Goal: Transaction & Acquisition: Subscribe to service/newsletter

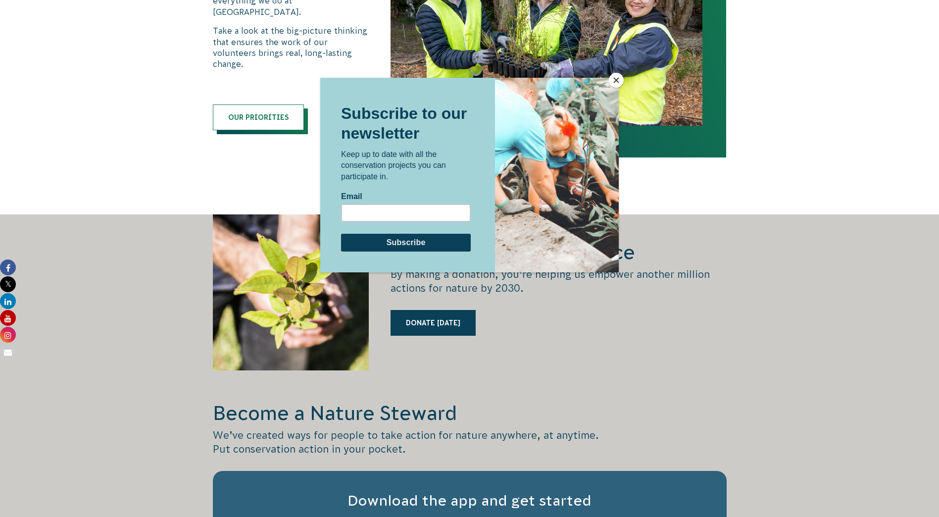
scroll to position [1534, 0]
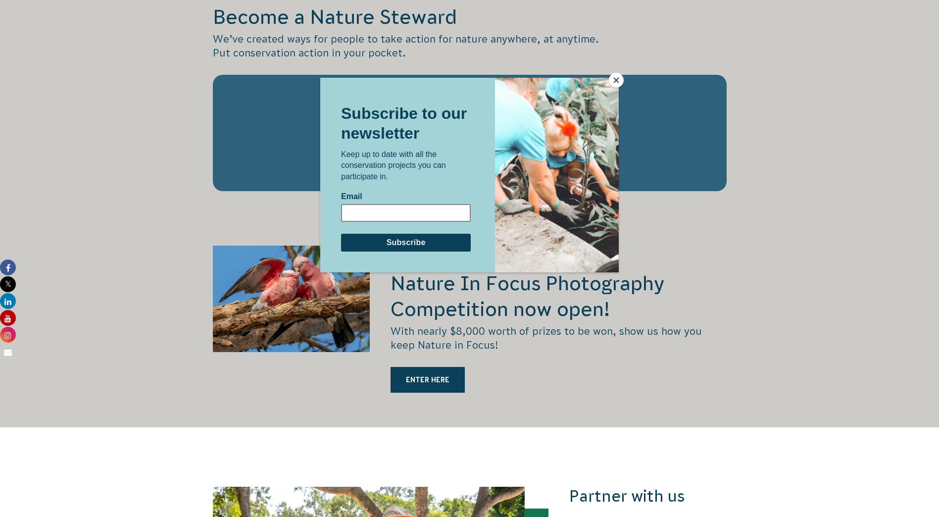
click at [409, 214] on input "Email" at bounding box center [406, 212] width 130 height 18
type input "meg.laing1@gmail.com"
click at [408, 245] on input "Subscribe" at bounding box center [406, 242] width 130 height 18
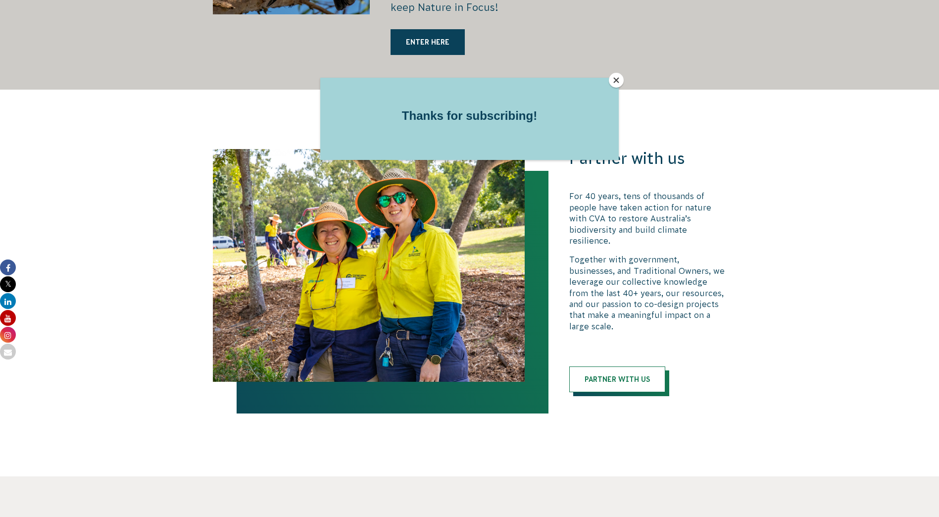
scroll to position [1880, 0]
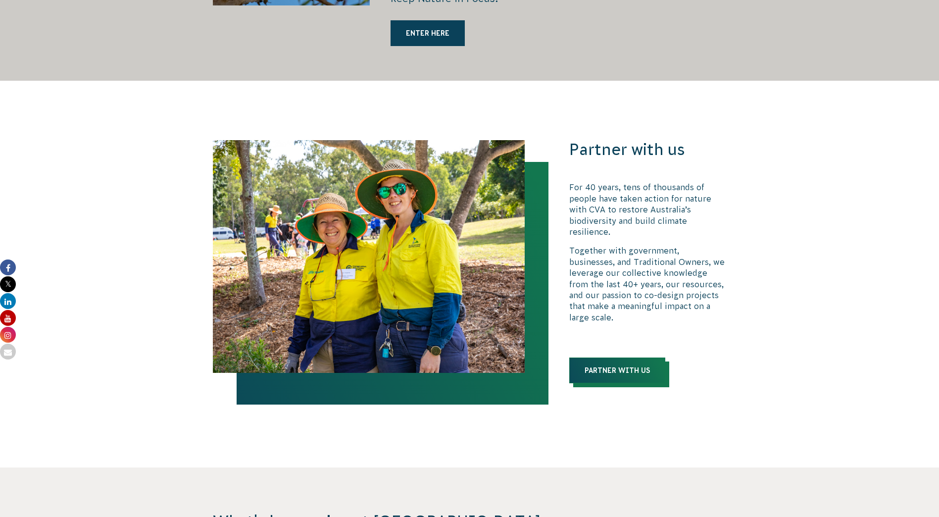
click at [609, 357] on link "Partner with us" at bounding box center [617, 370] width 96 height 26
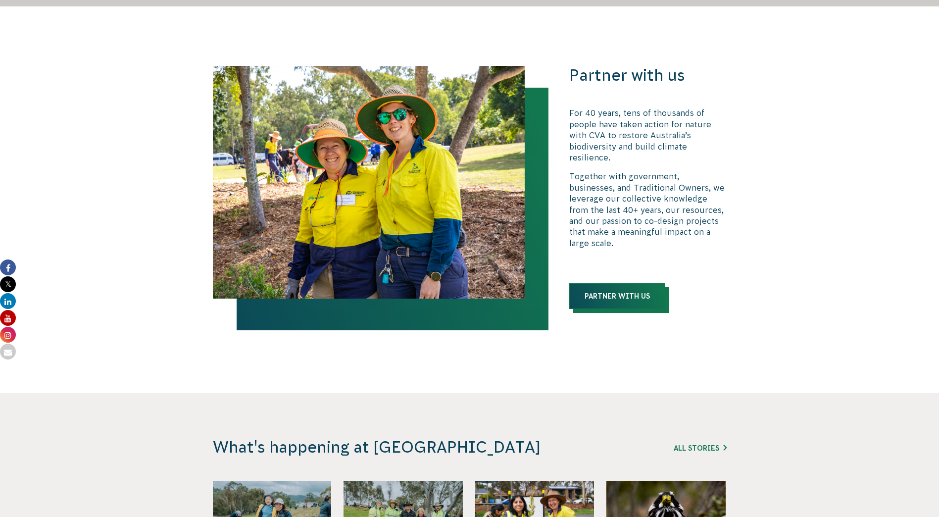
scroll to position [2128, 0]
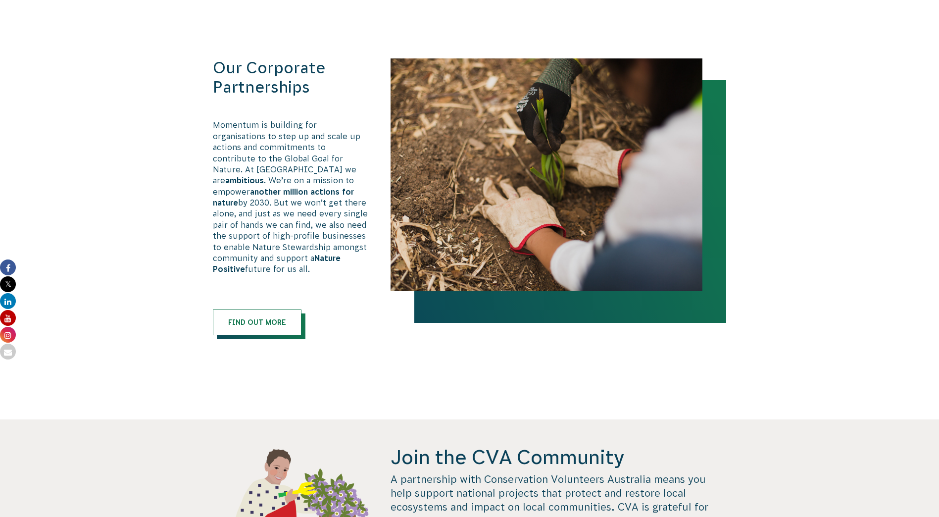
scroll to position [544, 0]
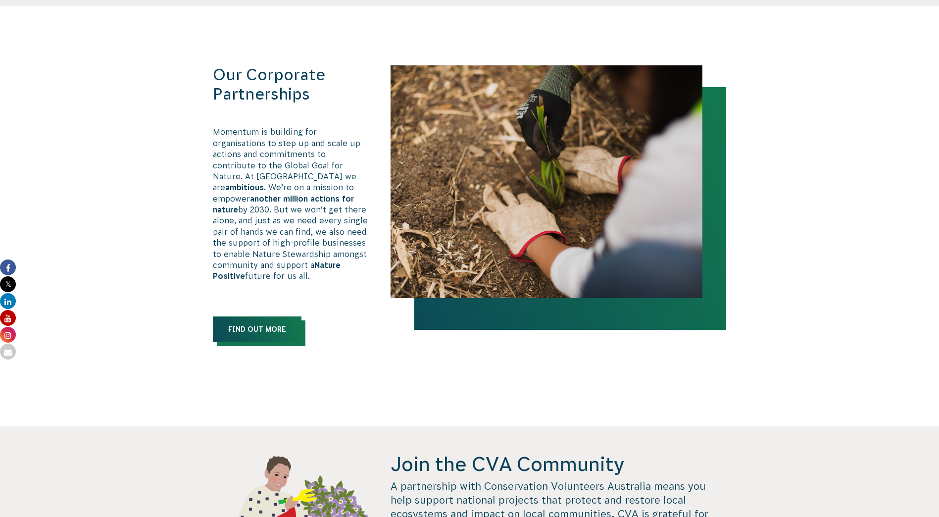
click at [219, 316] on link "Find out more" at bounding box center [257, 329] width 89 height 26
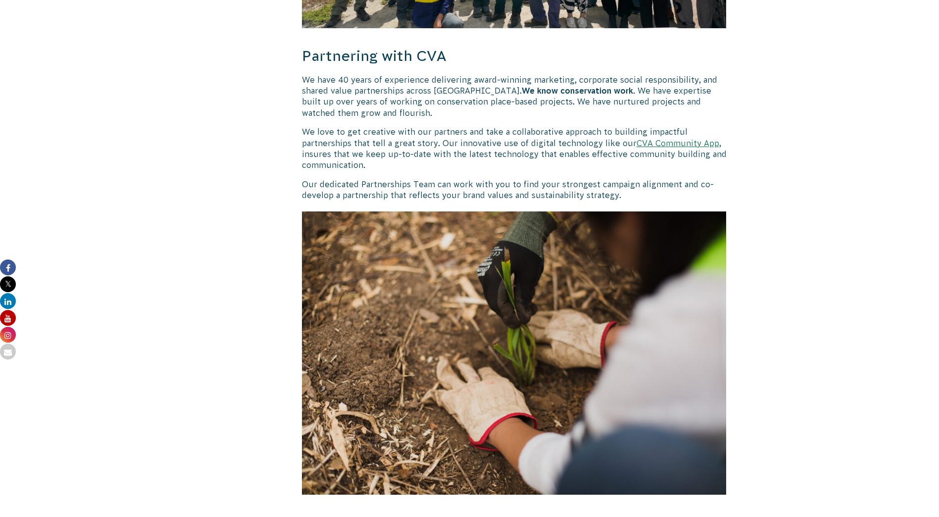
scroll to position [1484, 0]
